Goal: Information Seeking & Learning: Check status

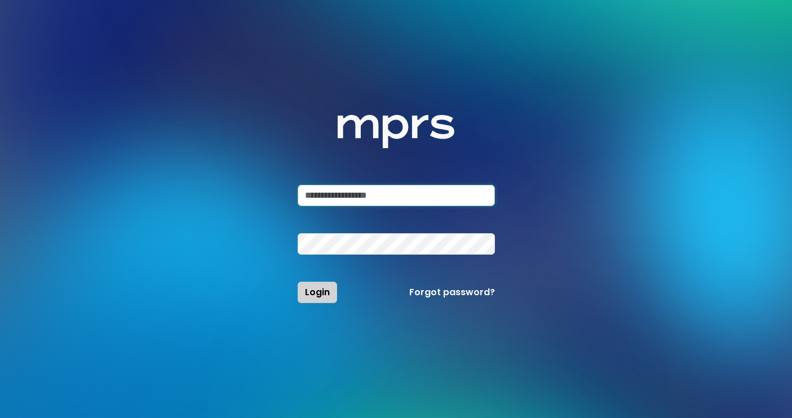
type input "**********"
click at [322, 301] on button "Login" at bounding box center [316, 292] width 39 height 21
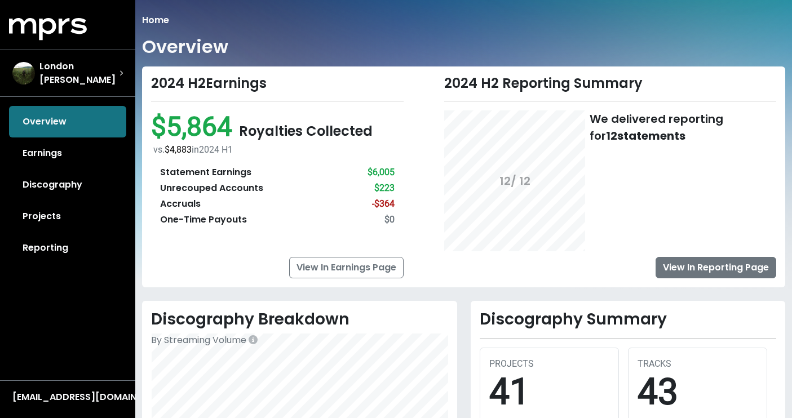
click at [691, 273] on link "View In Reporting Page" at bounding box center [715, 267] width 121 height 21
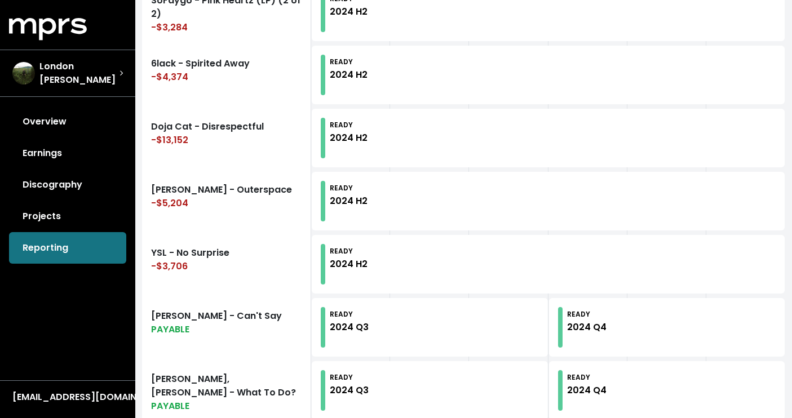
scroll to position [599, 0]
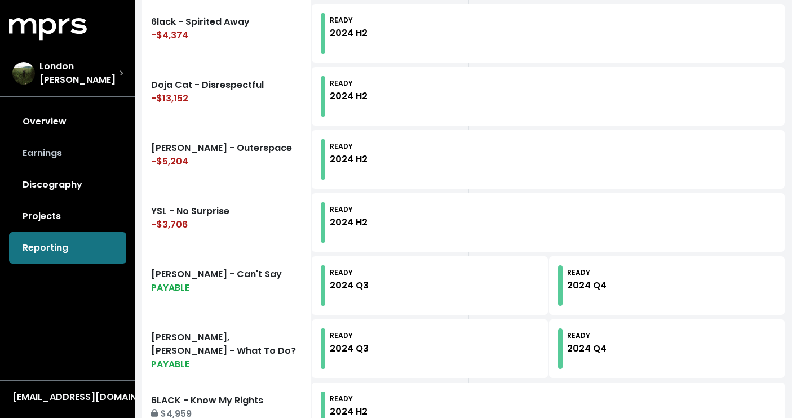
click at [51, 154] on link "Earnings" at bounding box center [67, 153] width 117 height 32
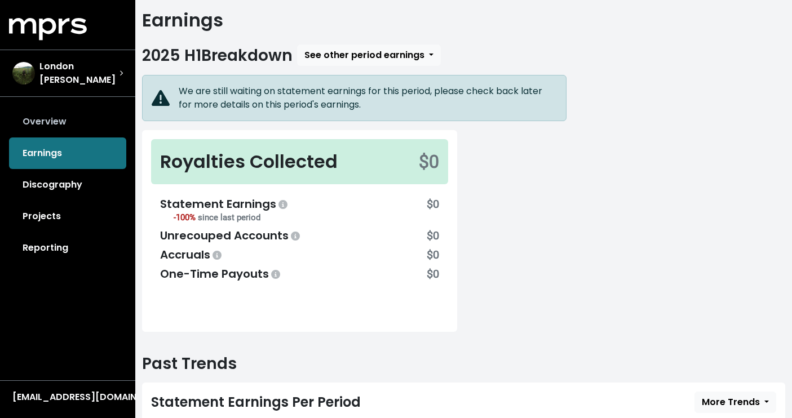
scroll to position [25, 0]
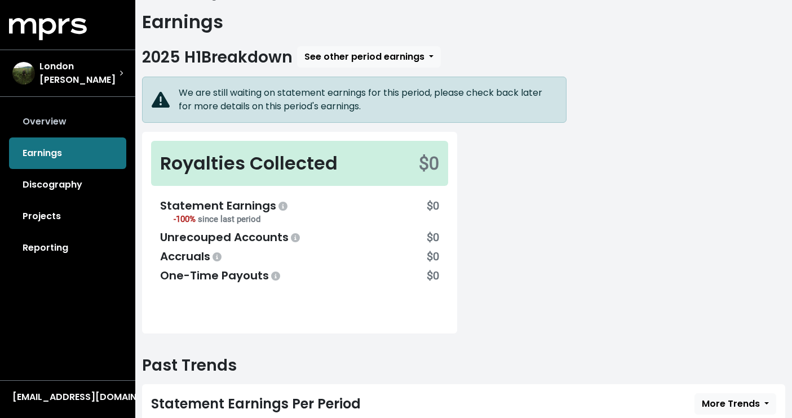
click at [59, 114] on link "Overview" at bounding box center [67, 122] width 117 height 32
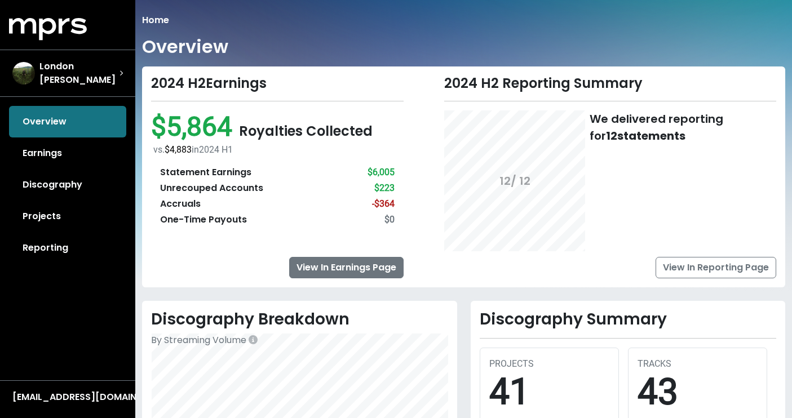
click at [326, 274] on link "View In Earnings Page" at bounding box center [346, 267] width 114 height 21
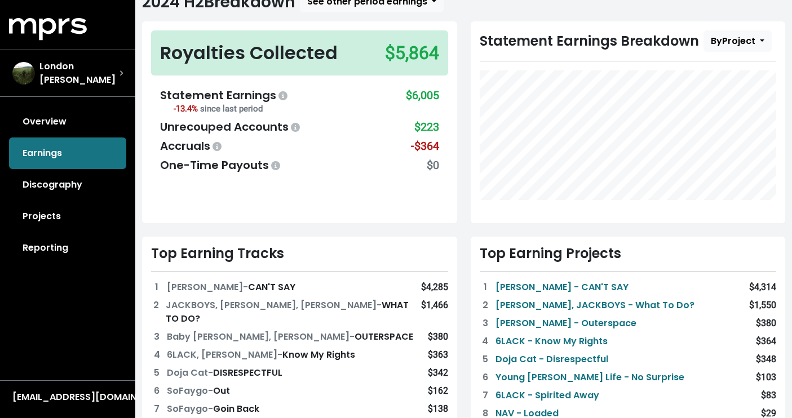
scroll to position [83, 0]
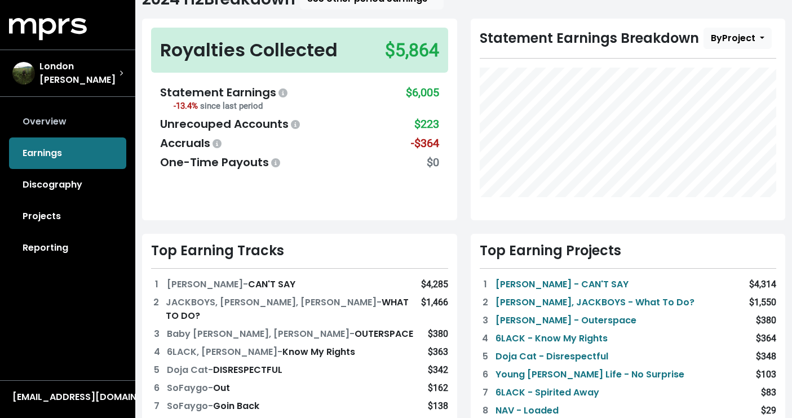
click at [73, 124] on link "Overview" at bounding box center [67, 122] width 117 height 32
